Goal: Information Seeking & Learning: Learn about a topic

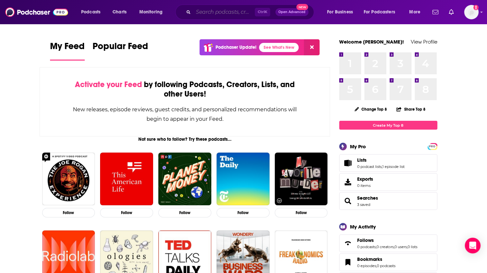
click at [231, 9] on input "Search podcasts, credits, & more..." at bounding box center [223, 12] width 61 height 10
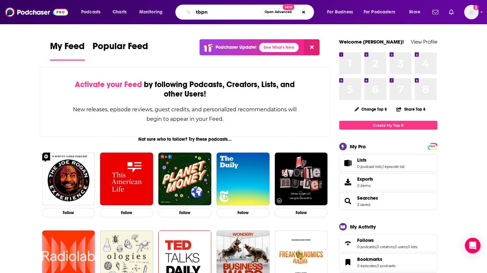
type input "tbpn"
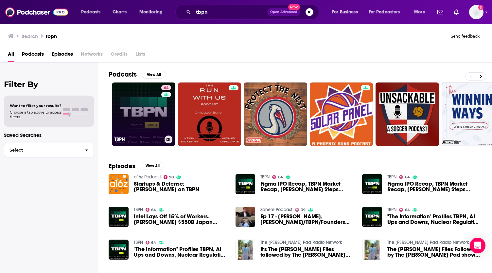
click at [163, 106] on div "64" at bounding box center [166, 110] width 11 height 50
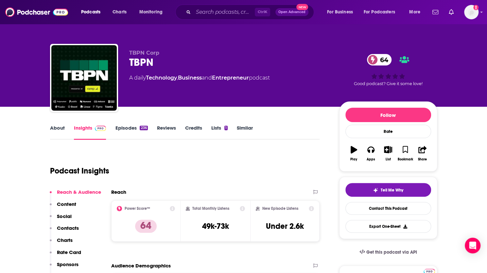
click at [55, 126] on link "About" at bounding box center [57, 132] width 15 height 15
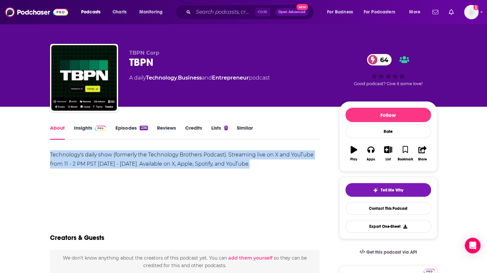
drag, startPoint x: 257, startPoint y: 162, endPoint x: 44, endPoint y: 150, distance: 212.8
copy div "Technology's daily show (formerly the Technology Brothers Podcast). Streaming l…"
click at [175, 158] on div "Technology's daily show (formerly the Technology Brothers Podcast). Streaming l…" at bounding box center [185, 159] width 270 height 18
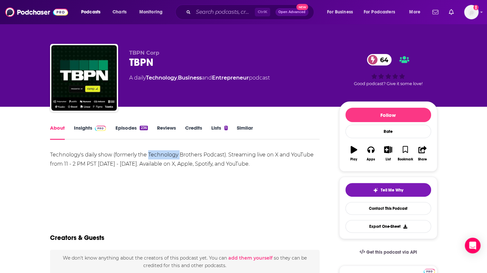
click at [175, 158] on div "Technology's daily show (formerly the Technology Brothers Podcast). Streaming l…" at bounding box center [185, 159] width 270 height 18
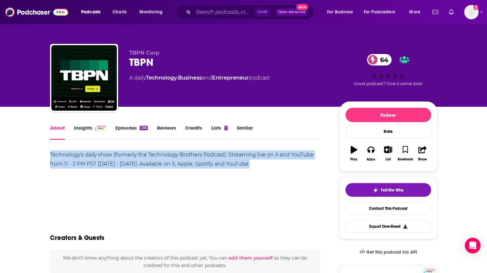
click at [175, 158] on div "Technology's daily show (formerly the Technology Brothers Podcast). Streaming l…" at bounding box center [185, 159] width 270 height 18
